Goal: Transaction & Acquisition: Purchase product/service

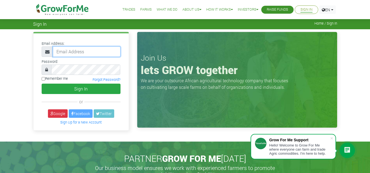
type input "233548005284@growforme.com"
click at [44, 78] on input "Remember me" at bounding box center [44, 79] width 4 height 4
checkbox input "true"
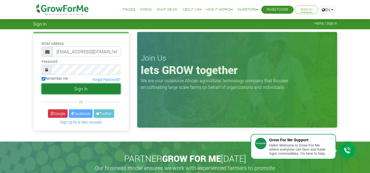
click at [92, 90] on button "Sign In" at bounding box center [81, 89] width 79 height 10
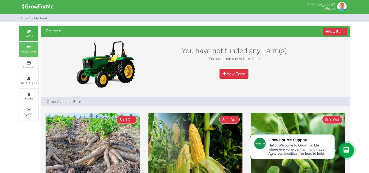
click at [29, 55] on link "Investments" at bounding box center [28, 49] width 19 height 15
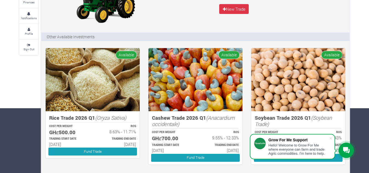
scroll to position [82, 0]
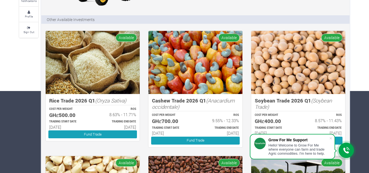
click at [82, 122] on p "TRADING START DATE" at bounding box center [68, 122] width 39 height 4
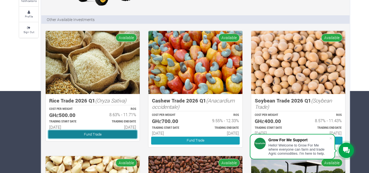
click at [84, 133] on link "Fund Trade" at bounding box center [92, 134] width 89 height 8
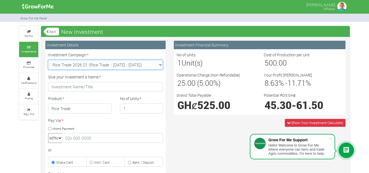
click at [155, 64] on select "Rice Trade 2026 Q1 (Rice Trade :: [DATE] - [DATE]) Cocoa/Shearnut Trade 2026 Q1…" at bounding box center [105, 65] width 115 height 10
click at [155, 65] on select "Rice Trade 2026 Q1 (Rice Trade :: [DATE] - [DATE]) Cocoa/Shearnut Trade 2026 Q1…" at bounding box center [105, 65] width 115 height 10
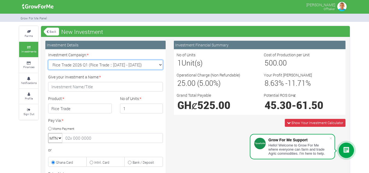
click at [155, 65] on select "Rice Trade 2026 Q1 (Rice Trade :: [DATE] - [DATE]) Cocoa/Shearnut Trade 2026 Q1…" at bounding box center [105, 65] width 115 height 10
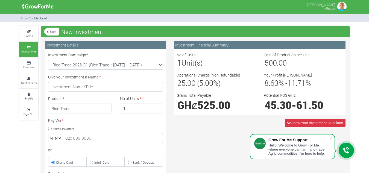
click at [236, 121] on div "Show Your Investment Calculator" at bounding box center [260, 123] width 180 height 8
